Goal: Information Seeking & Learning: Learn about a topic

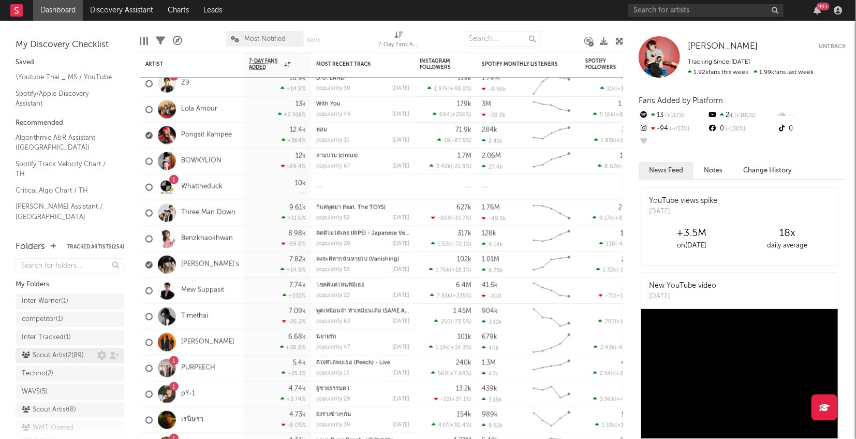
click at [71, 352] on div "Scout Artist2 ( 89 )" at bounding box center [53, 355] width 62 height 12
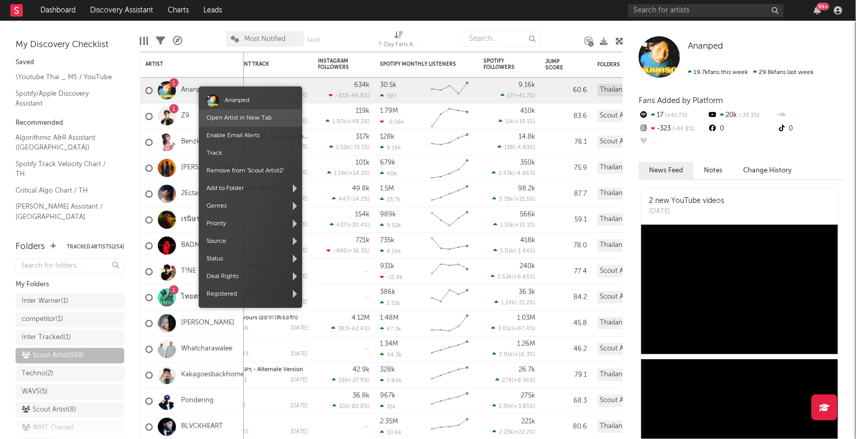
click at [274, 118] on span "Open Artist in New Tab" at bounding box center [251, 118] width 104 height 18
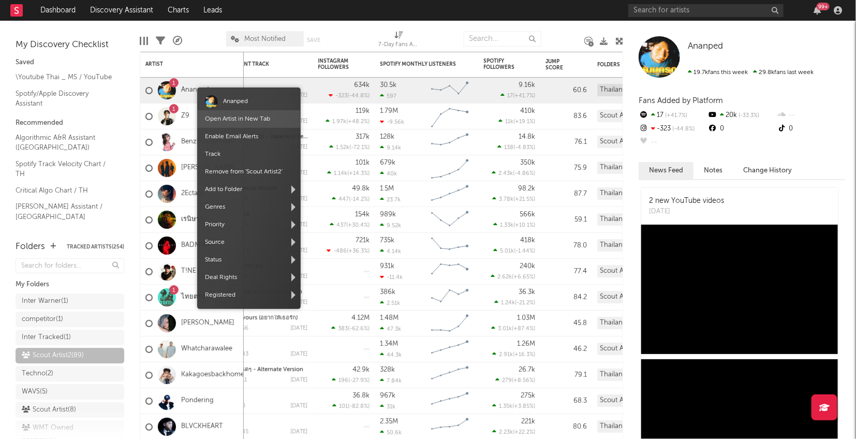
click at [270, 114] on span "Open Artist in New Tab" at bounding box center [249, 119] width 104 height 18
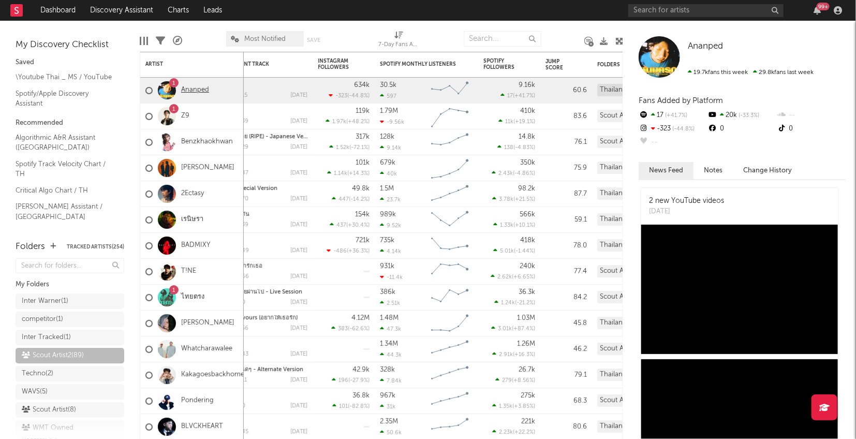
click at [190, 86] on link "Ananped" at bounding box center [195, 90] width 28 height 9
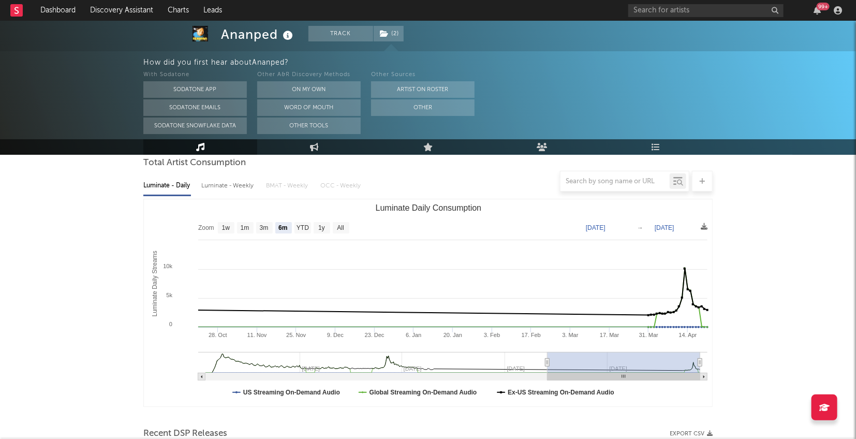
scroll to position [98, 0]
click at [248, 231] on text "1m" at bounding box center [245, 229] width 9 height 7
select select "1m"
type input "[DATE]"
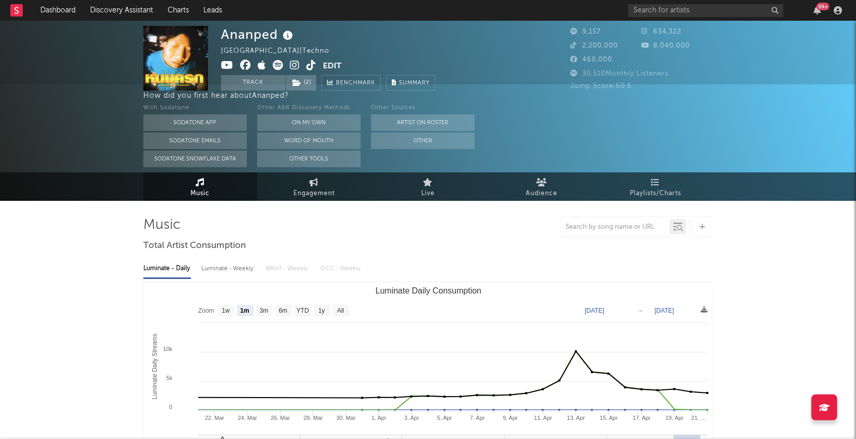
scroll to position [0, 0]
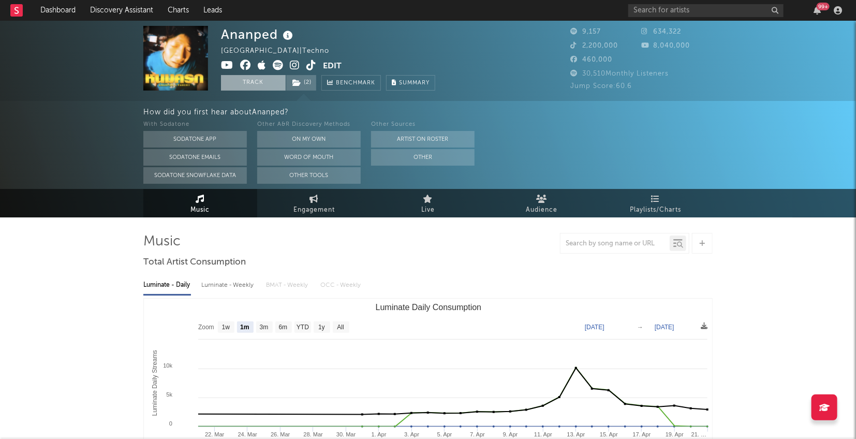
click at [235, 81] on button "Track" at bounding box center [253, 83] width 65 height 16
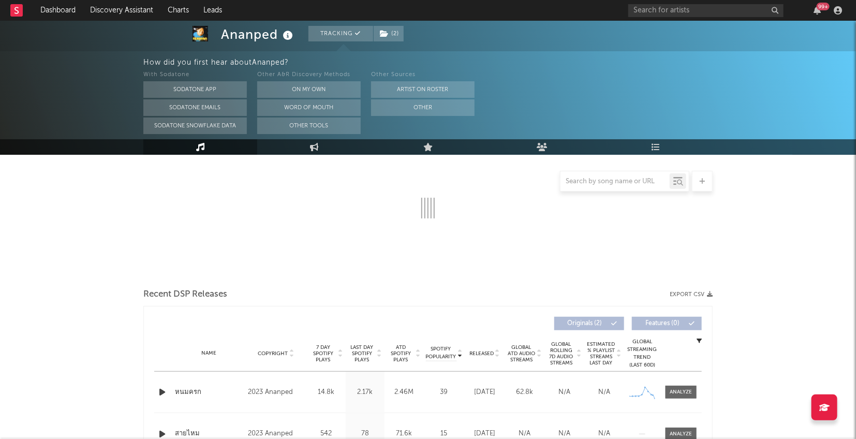
select select "6m"
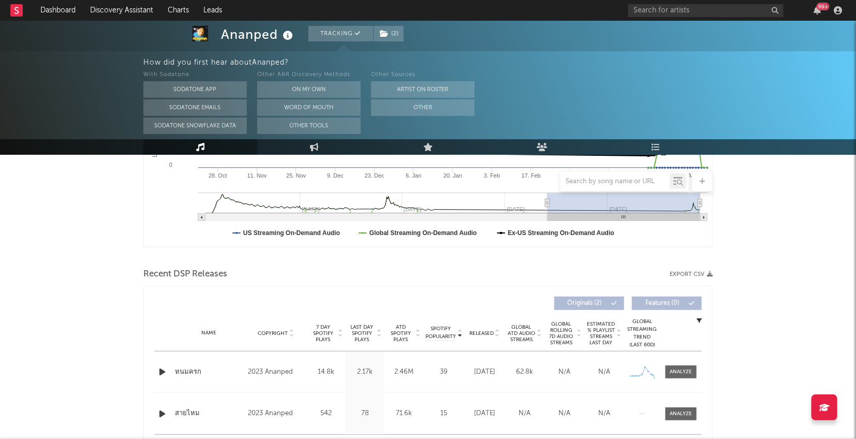
select select "6m"
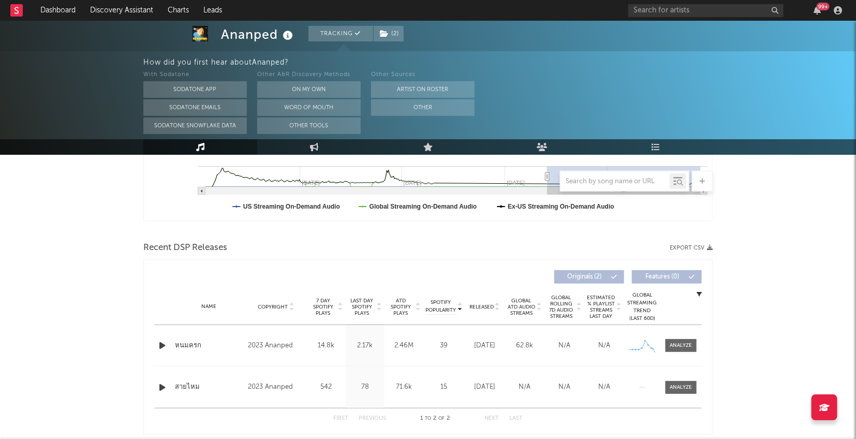
scroll to position [297, 0]
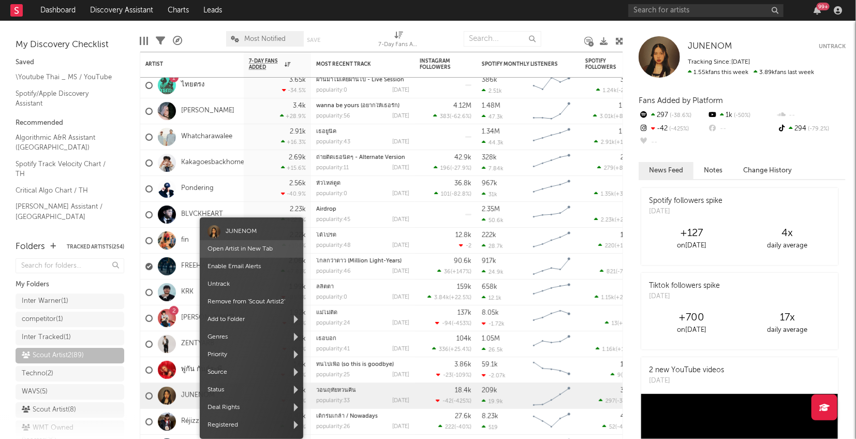
click at [276, 250] on span "Open Artist in New Tab" at bounding box center [252, 249] width 104 height 18
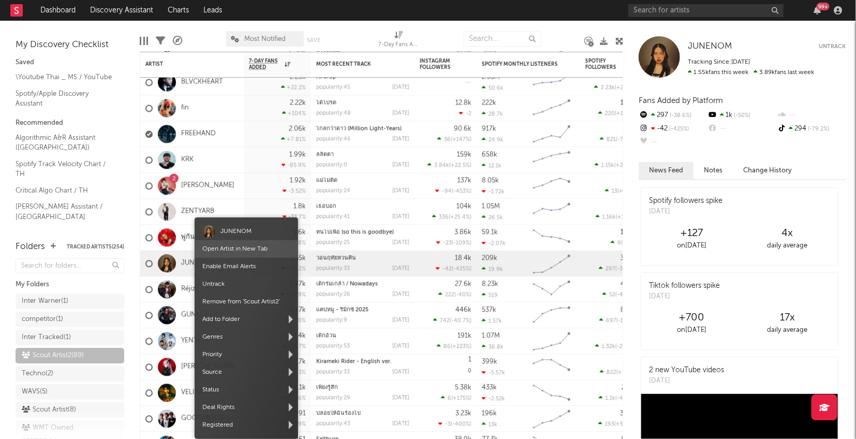
click at [238, 244] on span "Open Artist in New Tab" at bounding box center [247, 249] width 104 height 18
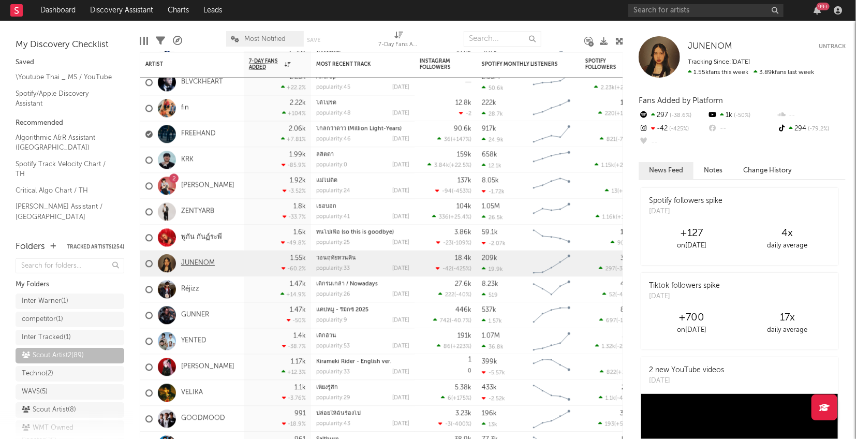
click at [200, 261] on link "JUNENOM" at bounding box center [198, 263] width 34 height 9
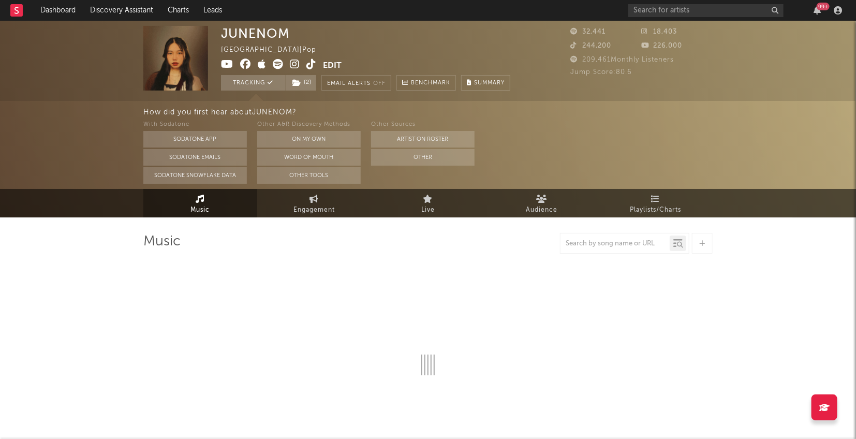
select select "6m"
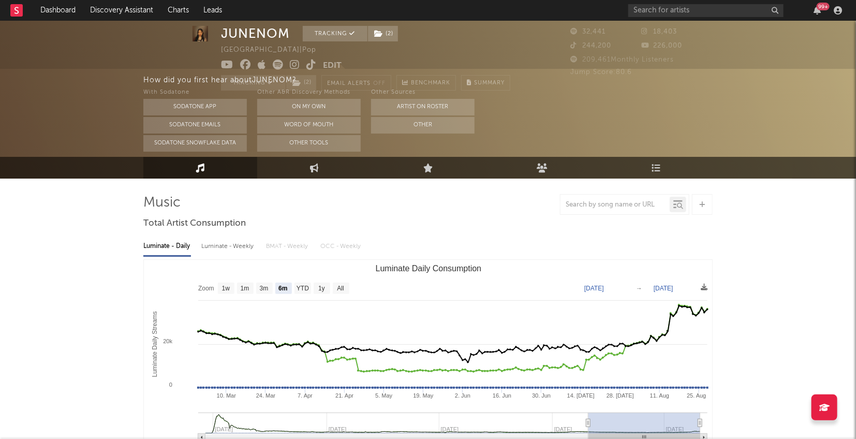
scroll to position [40, 0]
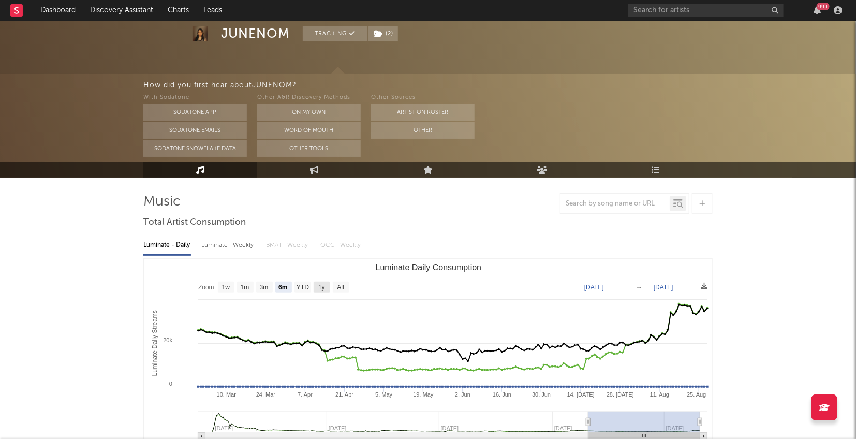
click at [320, 286] on text "1y" at bounding box center [321, 287] width 7 height 7
select select "1y"
type input "[DATE]"
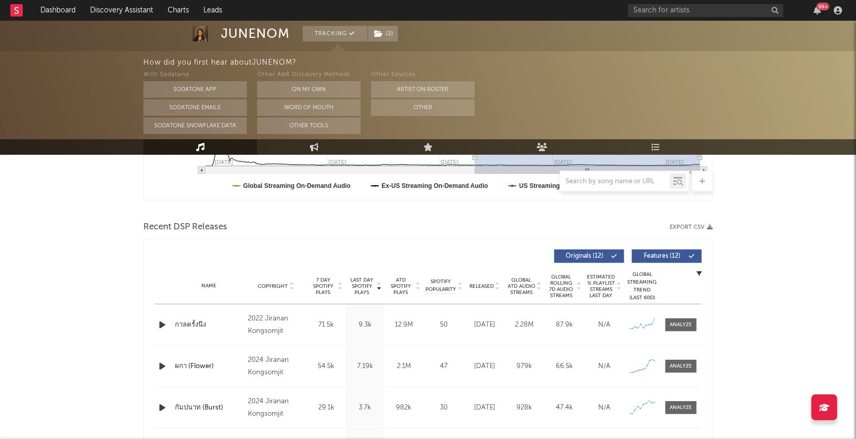
scroll to position [313, 0]
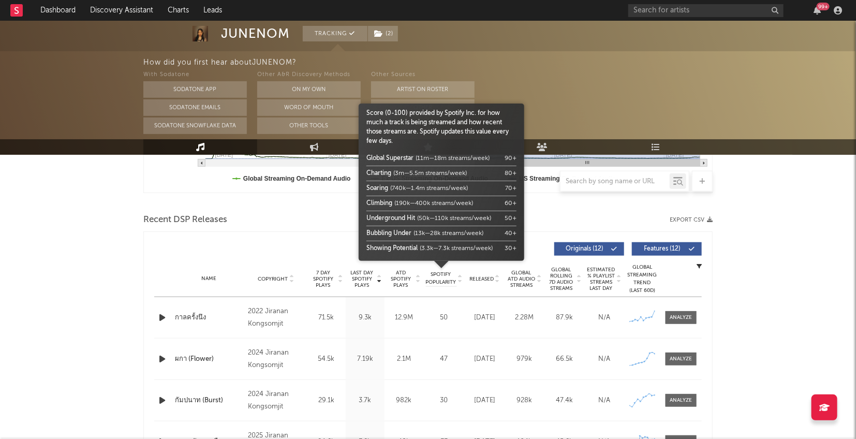
click at [448, 276] on span "Spotify Popularity" at bounding box center [441, 279] width 31 height 16
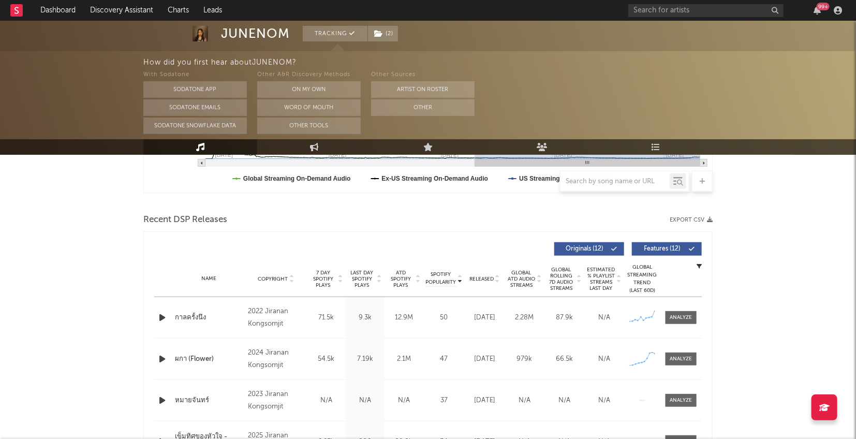
scroll to position [368, 0]
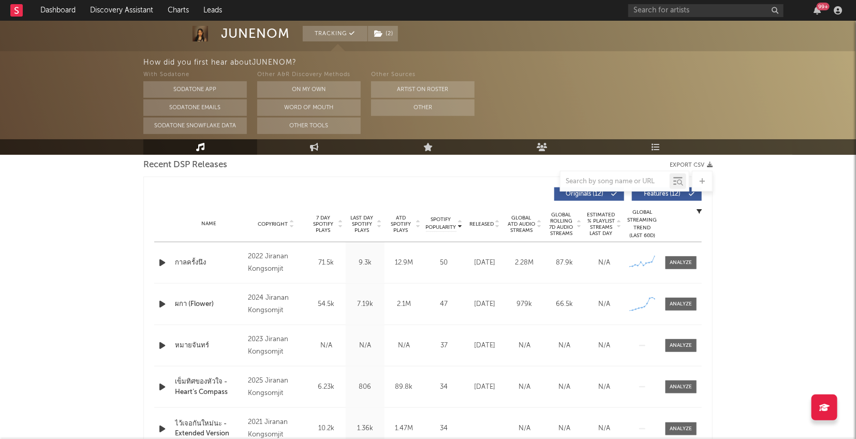
click at [485, 225] on span "Released" at bounding box center [481, 224] width 24 height 6
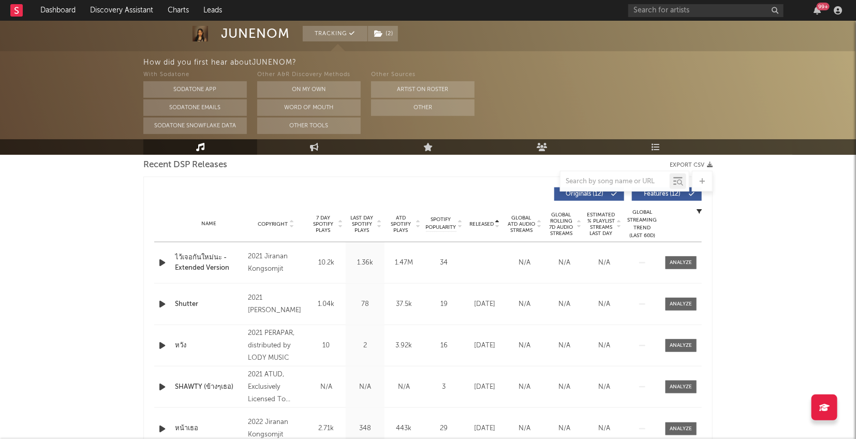
click at [485, 224] on span "Released" at bounding box center [481, 224] width 24 height 6
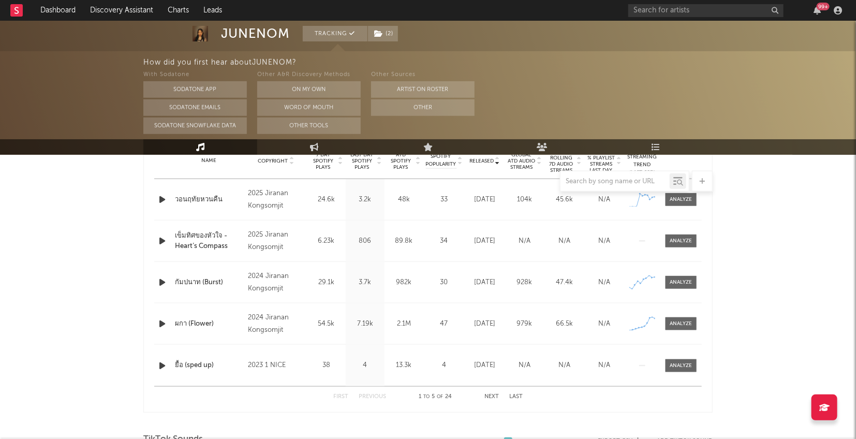
scroll to position [432, 0]
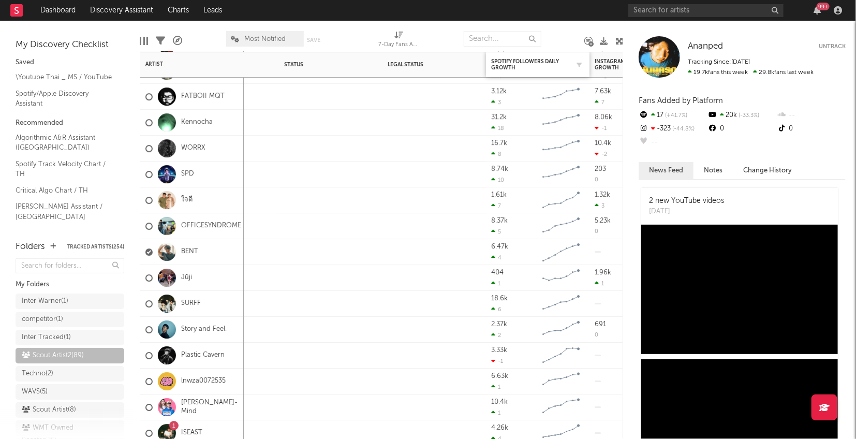
click at [551, 57] on div "Spotify Followers Daily Growth" at bounding box center [537, 65] width 93 height 22
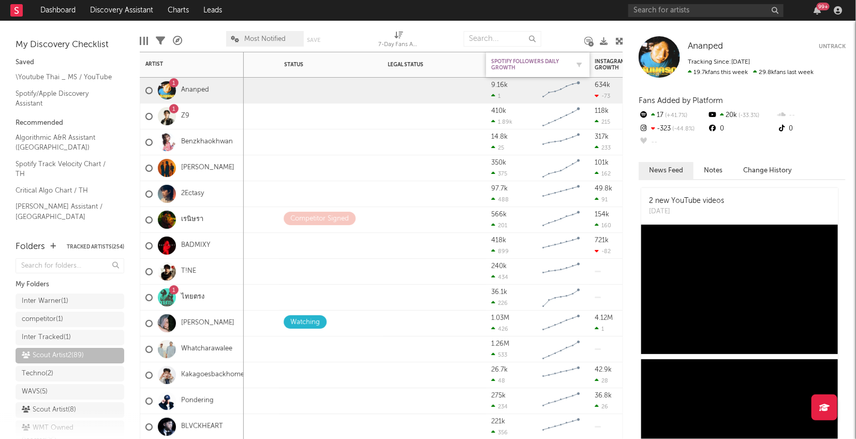
click at [559, 66] on div "Spotify Followers Daily Growth" at bounding box center [530, 64] width 78 height 12
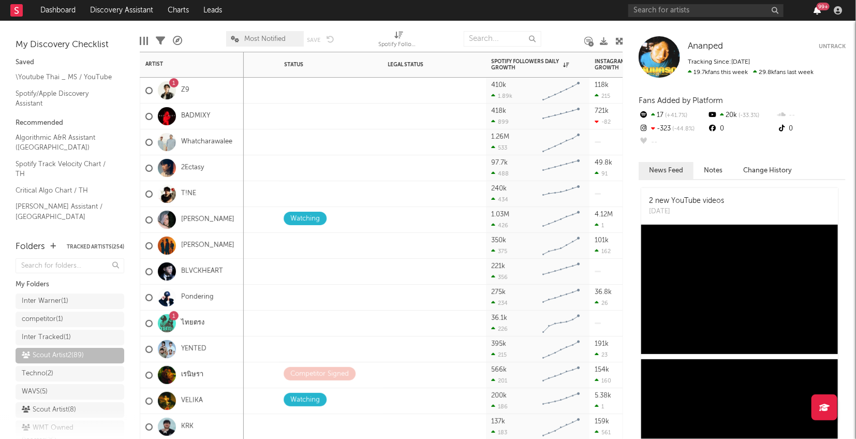
click at [817, 10] on icon "button" at bounding box center [817, 10] width 7 height 8
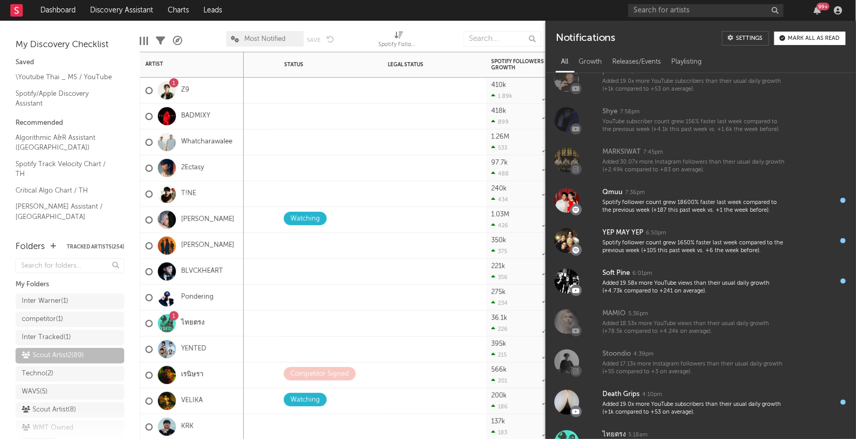
scroll to position [122, 0]
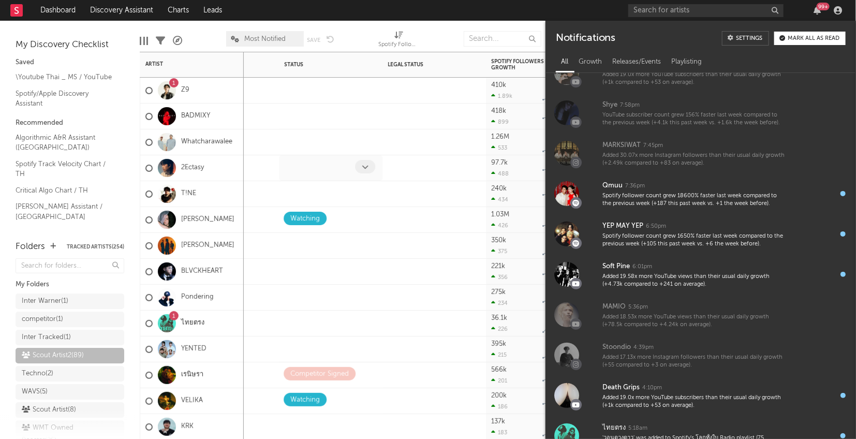
click at [379, 160] on div at bounding box center [331, 167] width 104 height 25
